Goal: Task Accomplishment & Management: Manage account settings

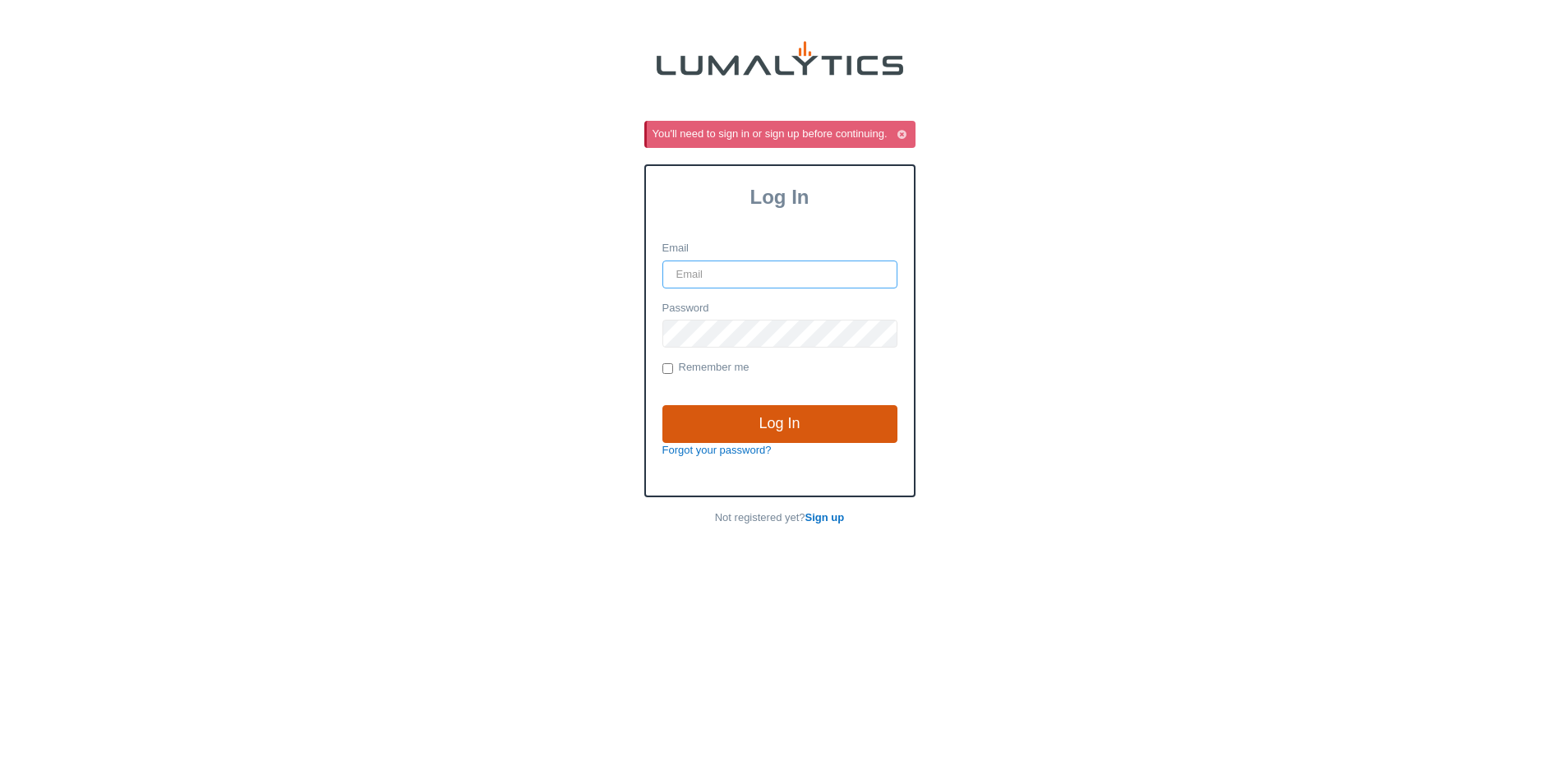
type input "siadmin@valleytruckparts.com"
click at [760, 431] on input "Log In" at bounding box center [779, 424] width 235 height 38
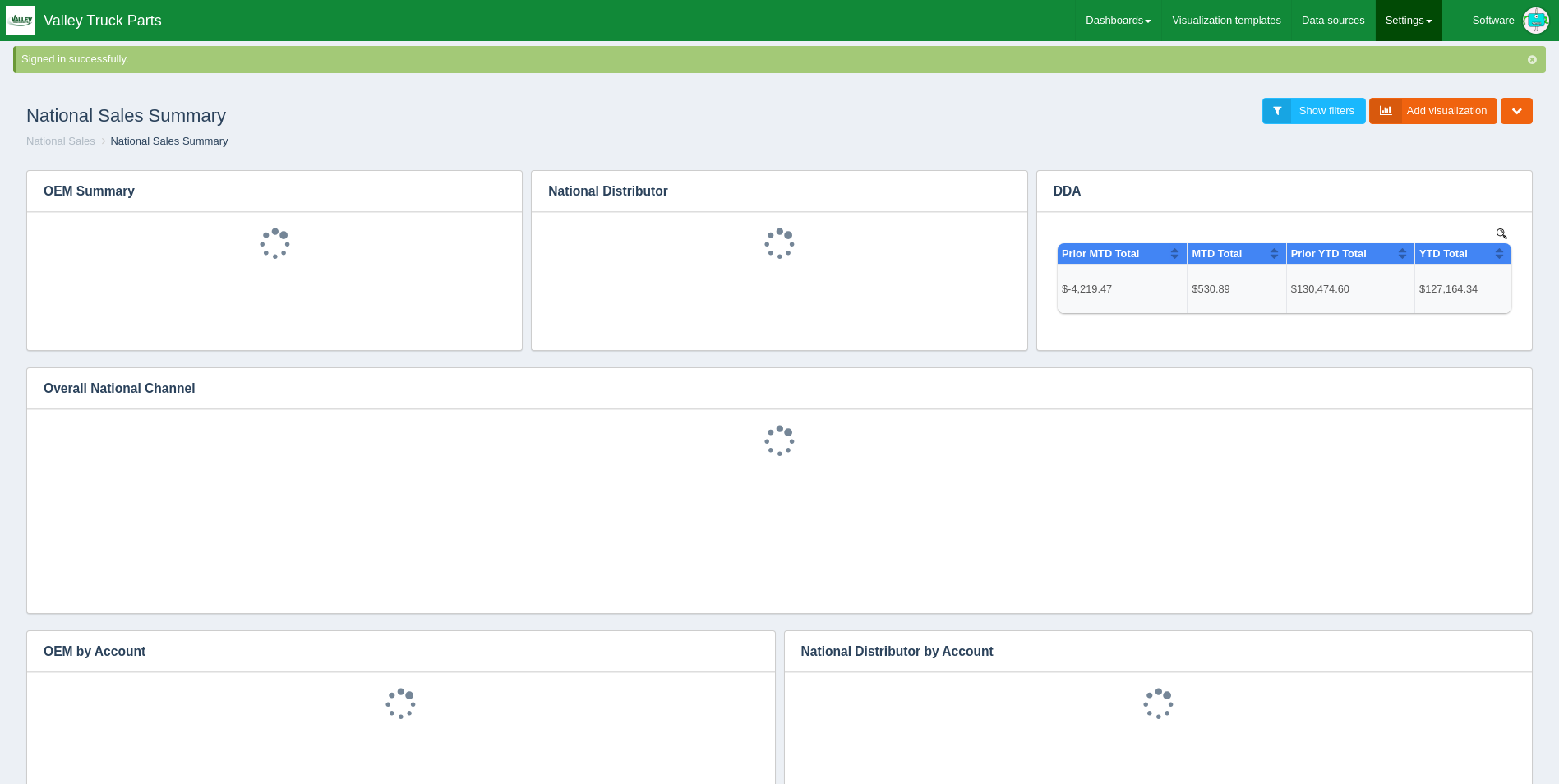
click at [1408, 22] on link "Settings" at bounding box center [1409, 20] width 66 height 41
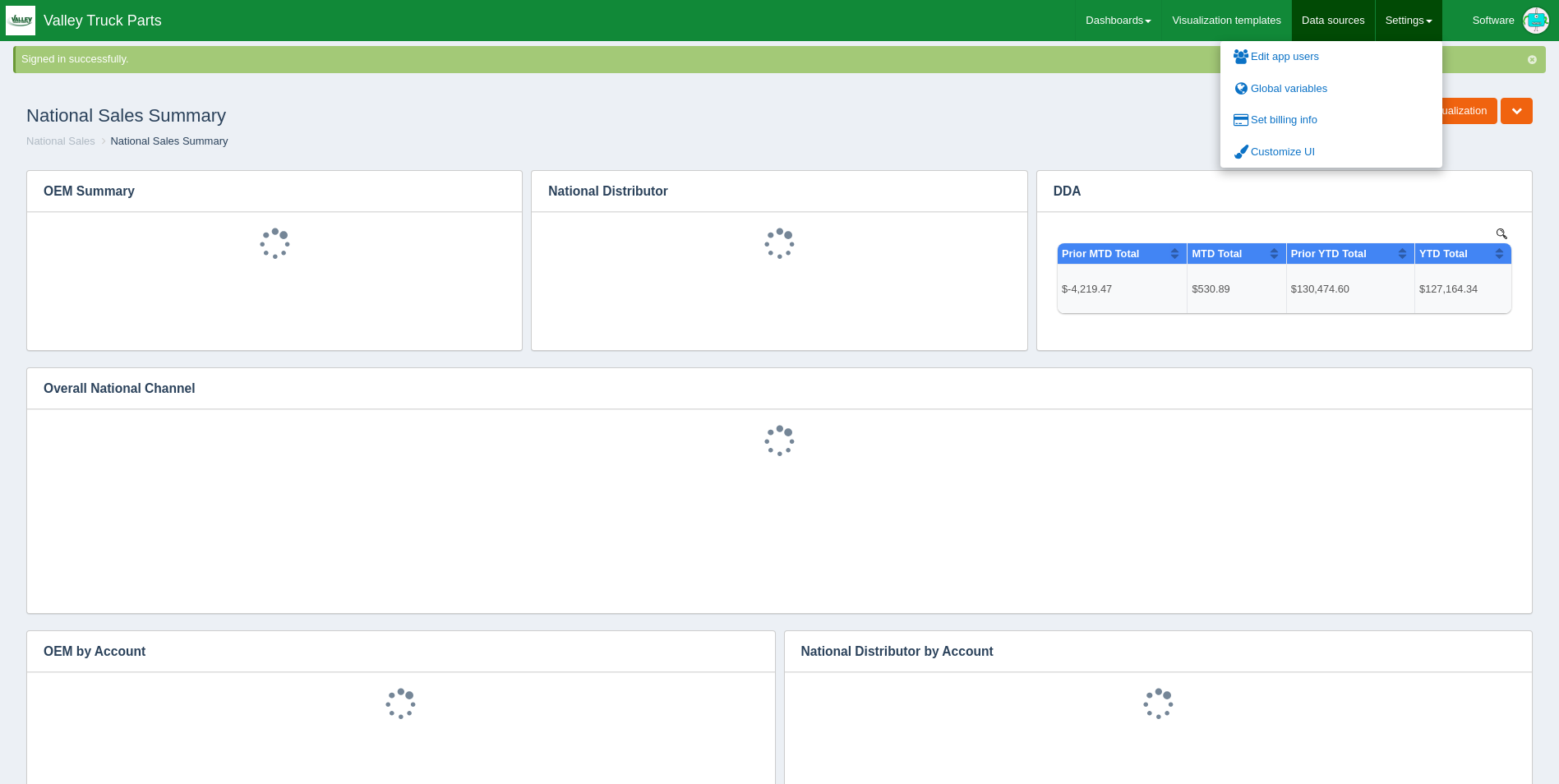
click at [1352, 21] on link "Data sources" at bounding box center [1332, 20] width 83 height 41
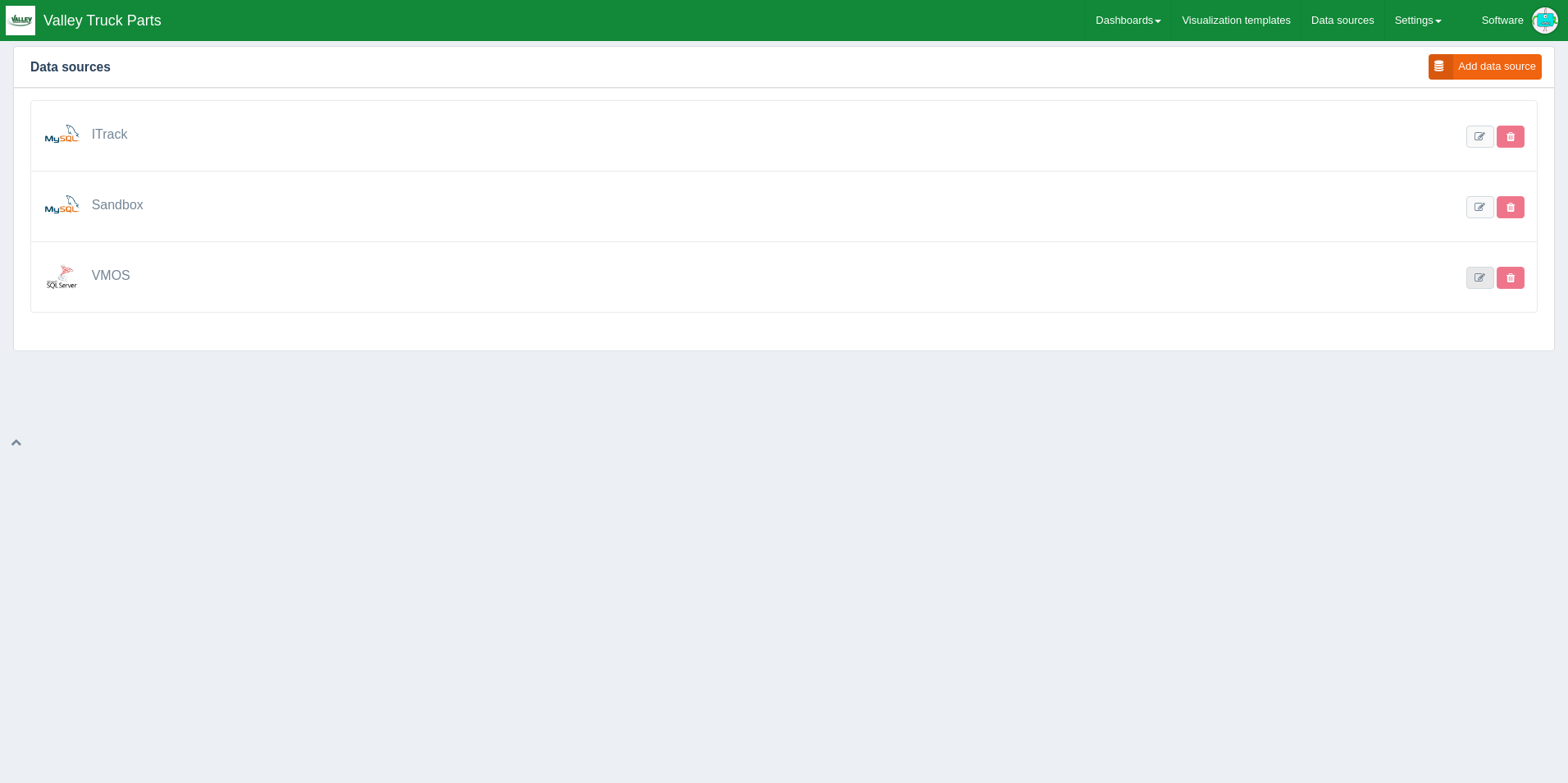
click at [1477, 271] on link at bounding box center [1479, 277] width 27 height 22
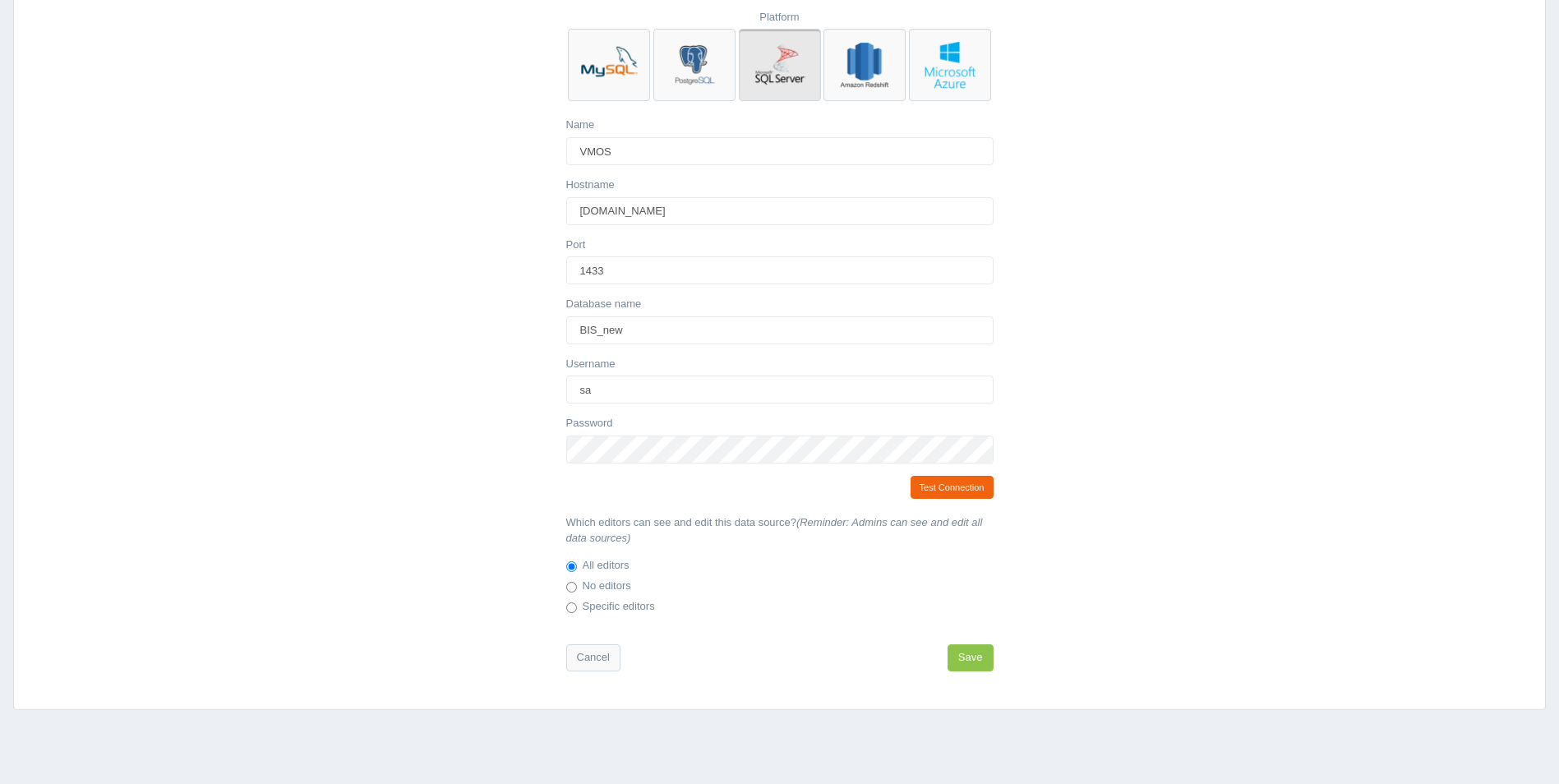
scroll to position [83, 0]
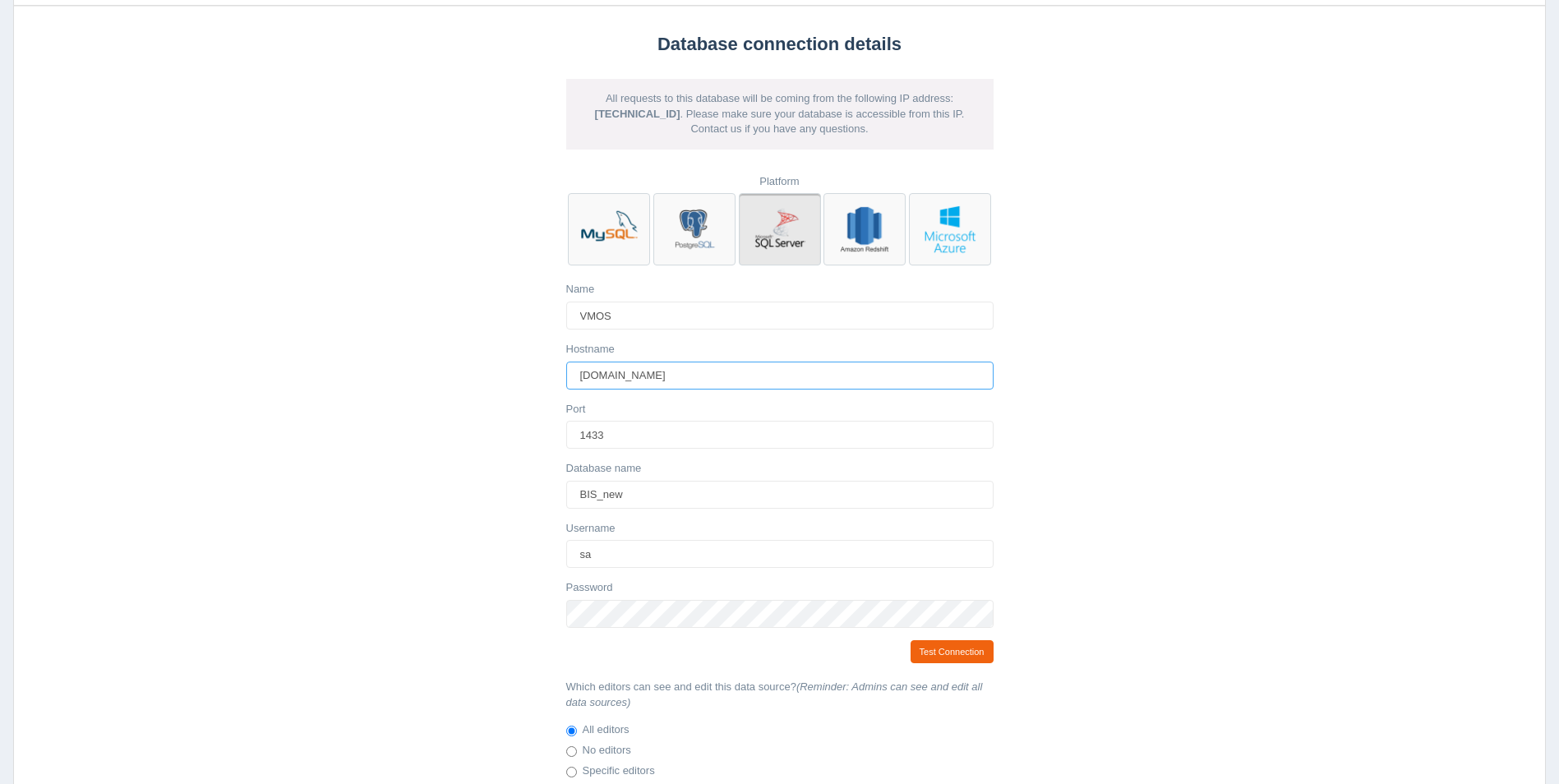
drag, startPoint x: 898, startPoint y: 380, endPoint x: 523, endPoint y: 387, distance: 375.1
click at [523, 386] on div "Database connection details All requests to this database will be coming from t…" at bounding box center [780, 439] width 1544 height 867
